Goal: Information Seeking & Learning: Find specific fact

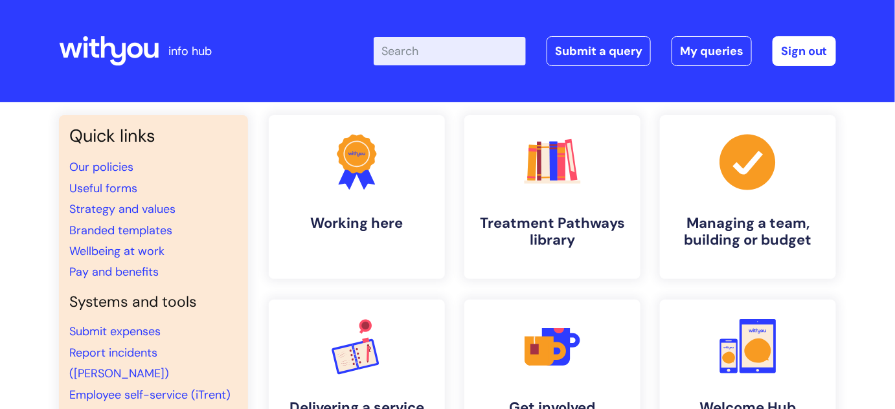
click at [441, 62] on input "Enter your search term here..." at bounding box center [450, 51] width 152 height 28
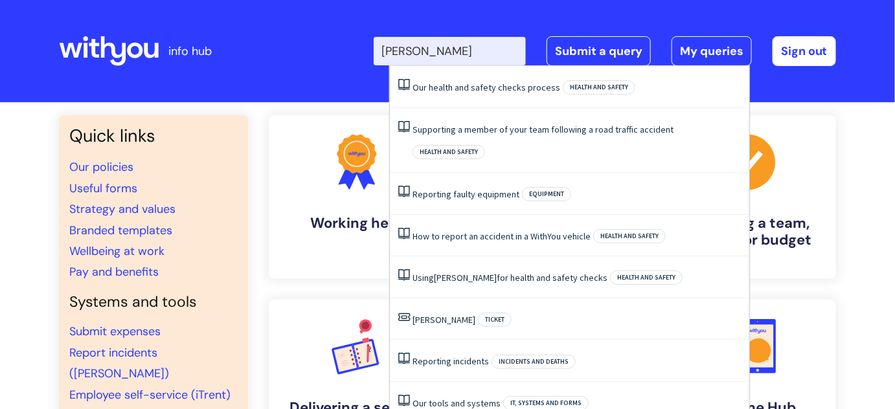
type input "ulysses"
click button "Search" at bounding box center [0, 0] width 0 height 0
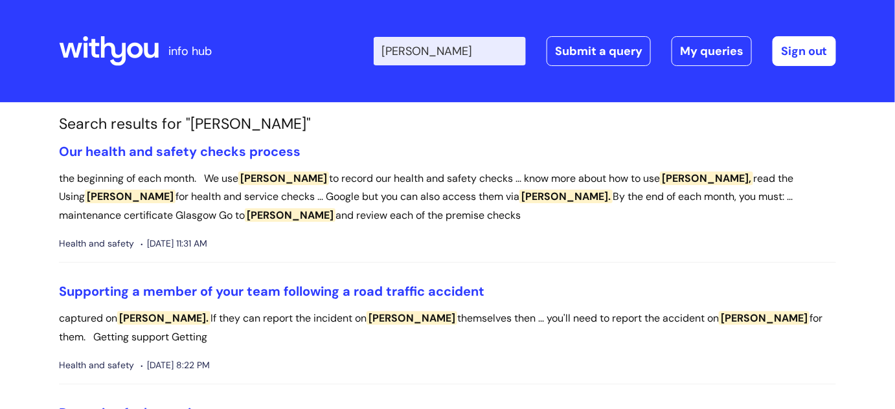
click at [267, 177] on span "[PERSON_NAME]" at bounding box center [283, 179] width 91 height 14
click at [172, 291] on link "Supporting a member of your team following a road traffic accident" at bounding box center [271, 291] width 425 height 17
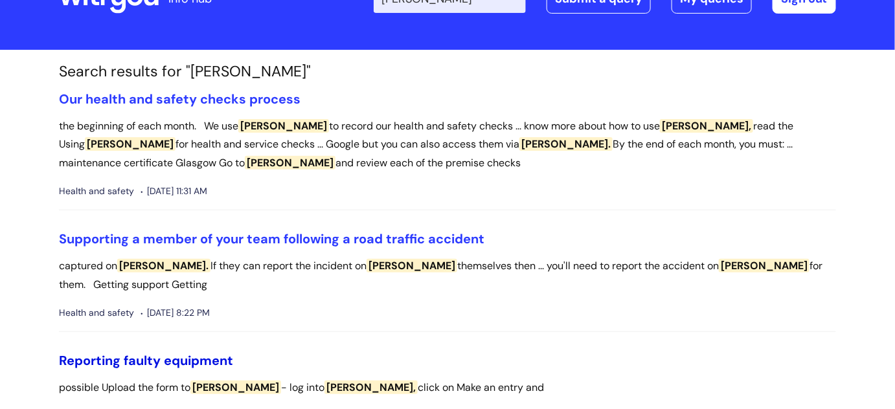
scroll to position [176, 0]
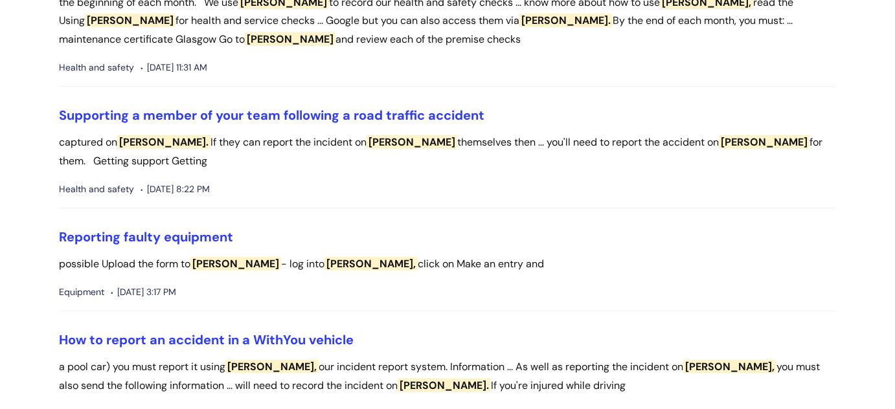
click at [155, 143] on span "Ulysses." at bounding box center [163, 142] width 93 height 14
click at [135, 141] on span "Ulysses." at bounding box center [163, 142] width 93 height 14
click at [135, 141] on span "[PERSON_NAME]." at bounding box center [163, 142] width 93 height 14
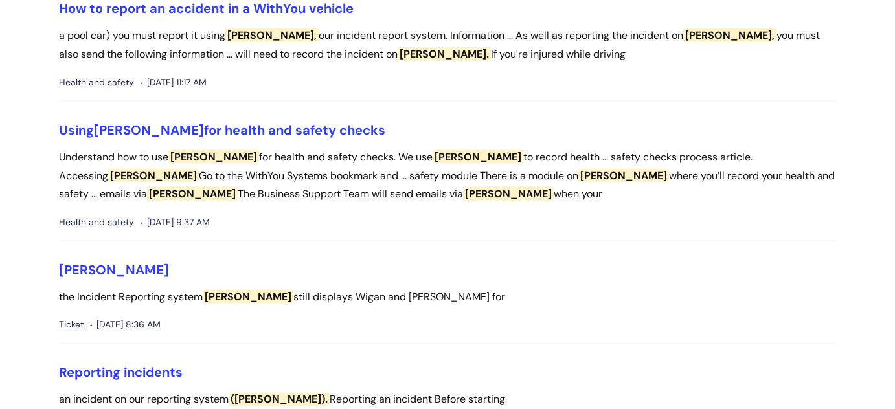
scroll to position [647, 0]
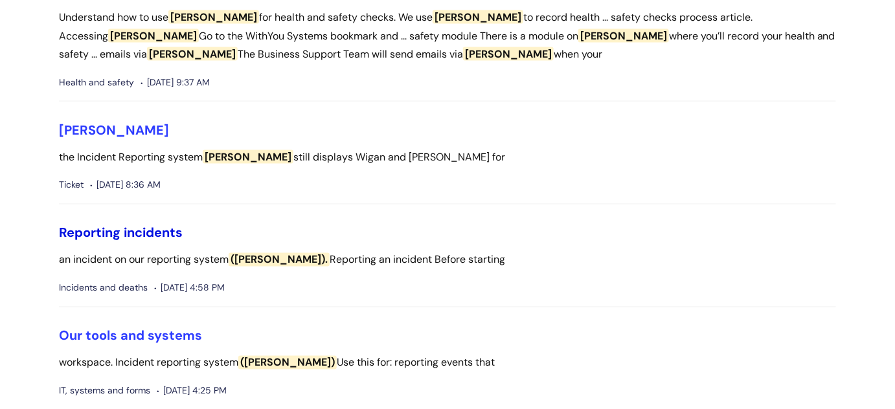
click at [164, 229] on link "Reporting incidents" at bounding box center [121, 233] width 124 height 17
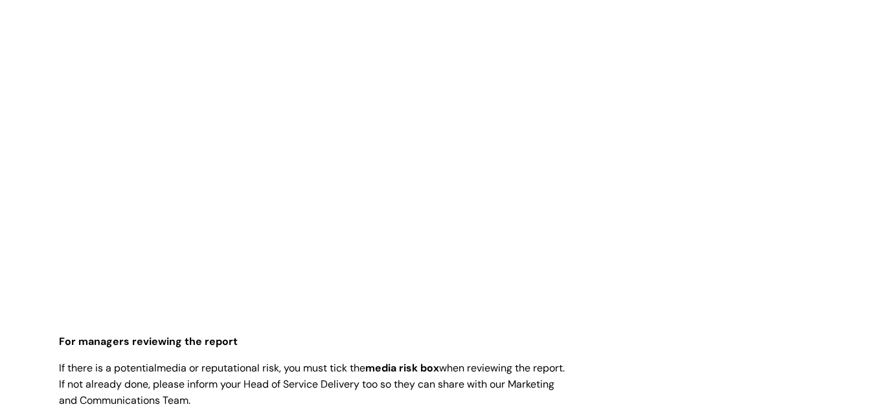
scroll to position [647, 0]
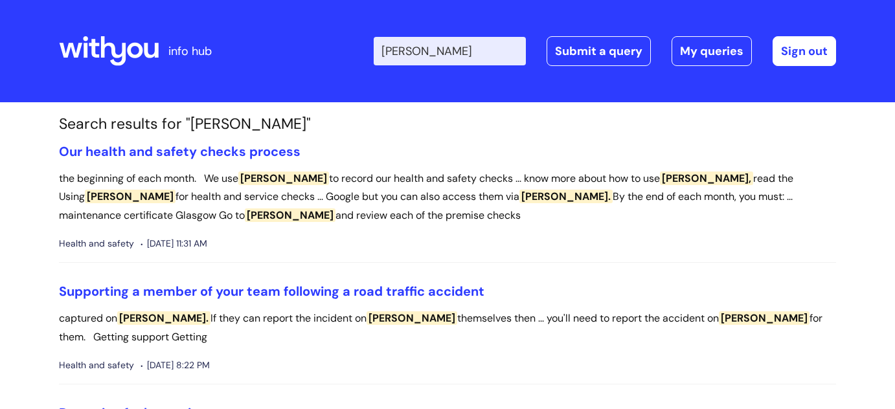
scroll to position [647, 0]
